Goal: Transaction & Acquisition: Subscribe to service/newsletter

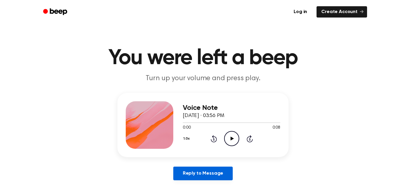
click at [191, 178] on link "Reply to Message" at bounding box center [203, 174] width 60 height 14
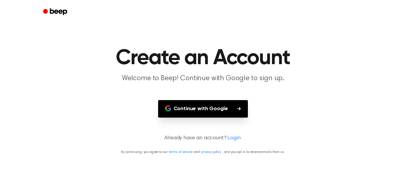
click at [181, 109] on button "Continue with Google" at bounding box center [203, 109] width 90 height 18
click at [107, 78] on p "Welcome to Beep! Continue with Google to sign up." at bounding box center [203, 79] width 229 height 10
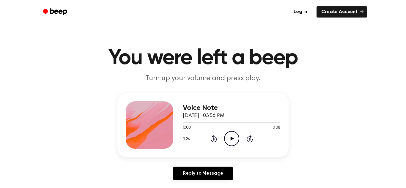
click at [336, 18] on ul "Log in Create Account" at bounding box center [222, 12] width 290 height 14
click at [233, 142] on icon "Play Audio" at bounding box center [231, 138] width 15 height 15
